Goal: Task Accomplishment & Management: Manage account settings

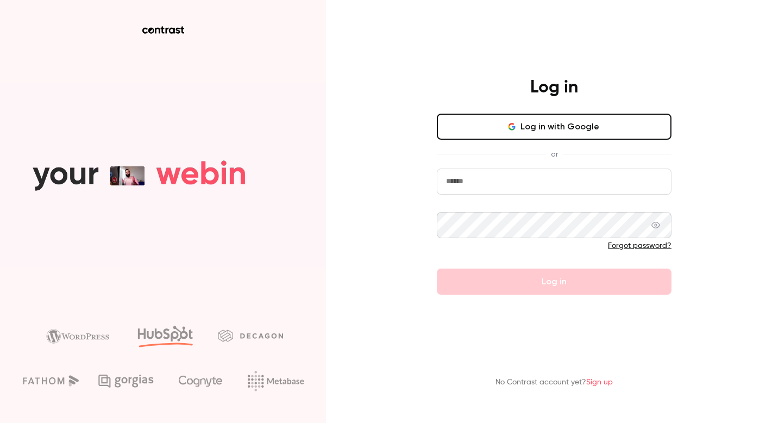
type input "**********"
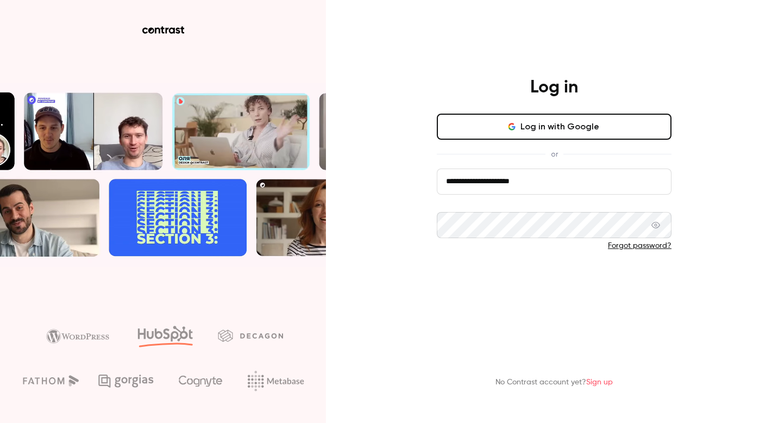
click at [651, 273] on button "Log in" at bounding box center [554, 281] width 235 height 26
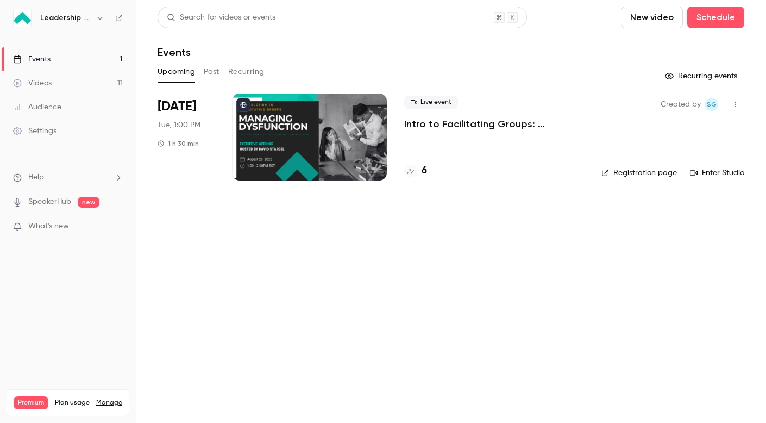
click at [733, 108] on icon "button" at bounding box center [735, 104] width 9 height 8
click at [569, 118] on div at bounding box center [383, 211] width 766 height 423
click at [87, 128] on link "Settings" at bounding box center [68, 131] width 136 height 24
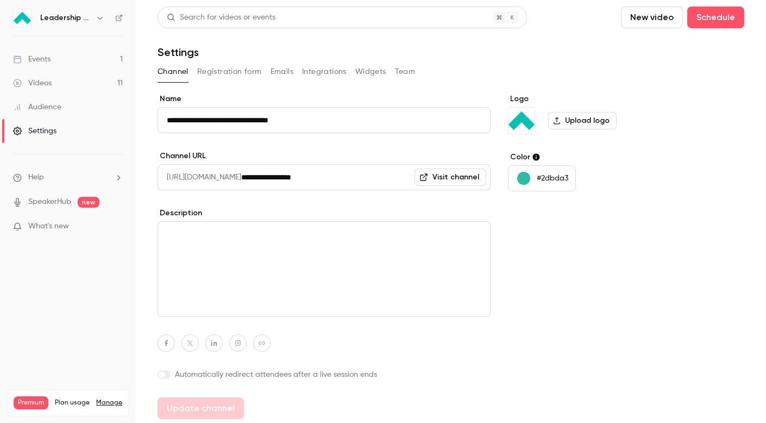
click at [229, 71] on button "Registration form" at bounding box center [229, 71] width 65 height 17
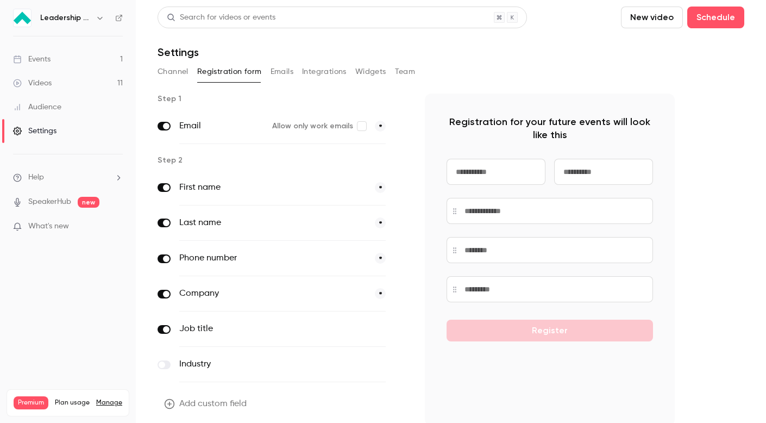
scroll to position [42, 0]
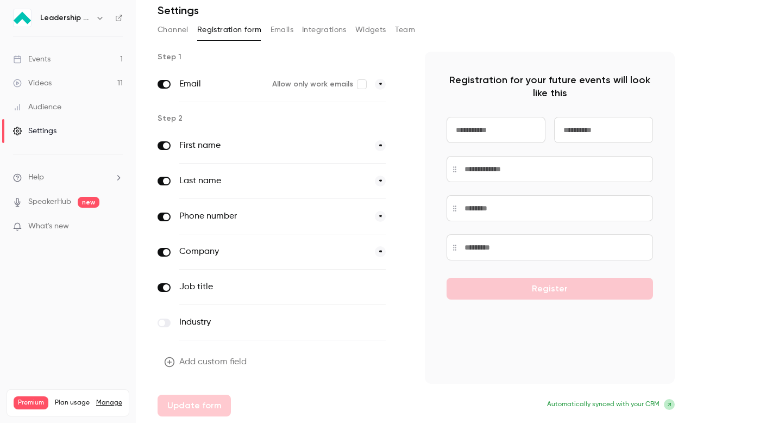
click at [235, 362] on button "Add custom field" at bounding box center [207, 362] width 98 height 22
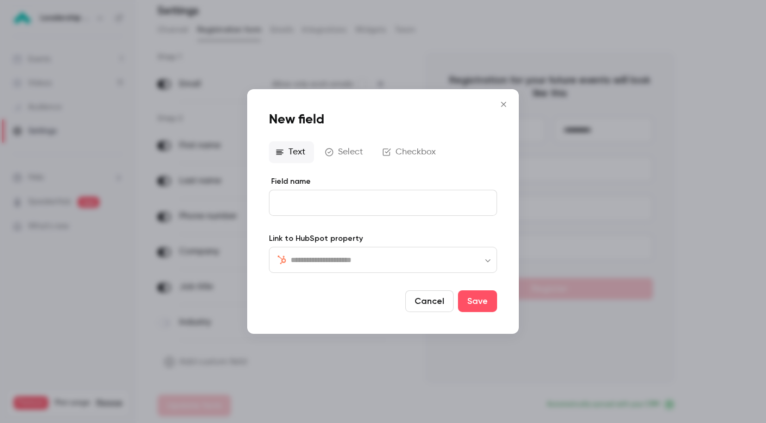
click at [500, 106] on icon "Close" at bounding box center [503, 104] width 13 height 9
